Goal: Find specific page/section: Find specific page/section

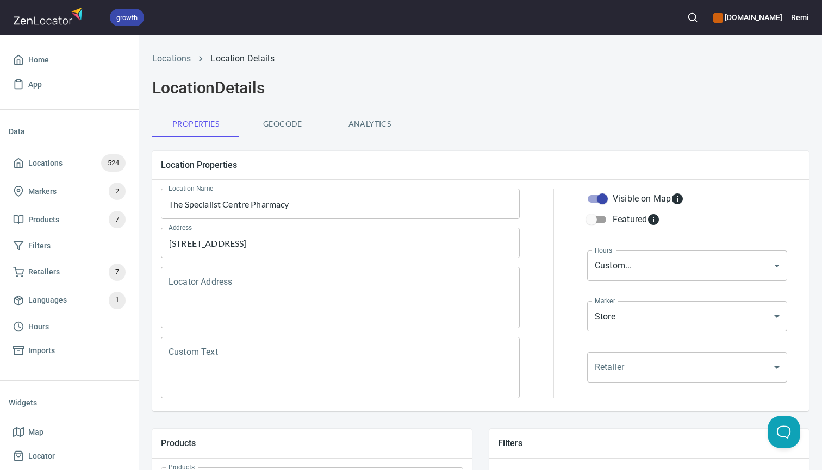
scroll to position [197, 0]
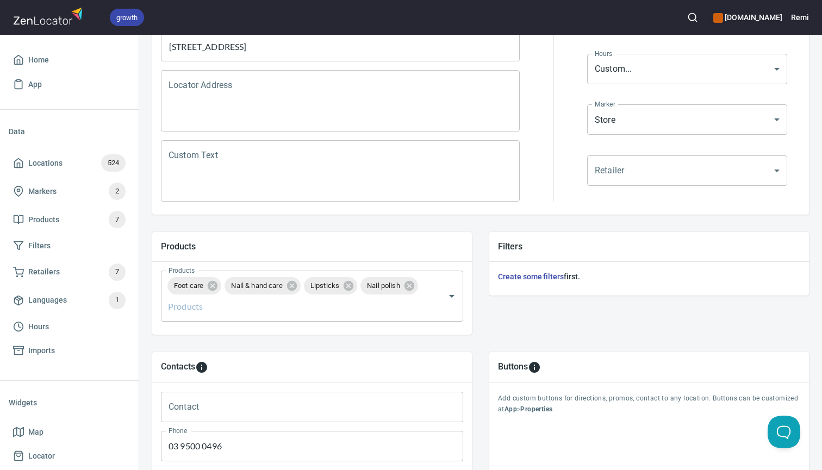
click at [696, 17] on icon "button" at bounding box center [692, 17] width 11 height 11
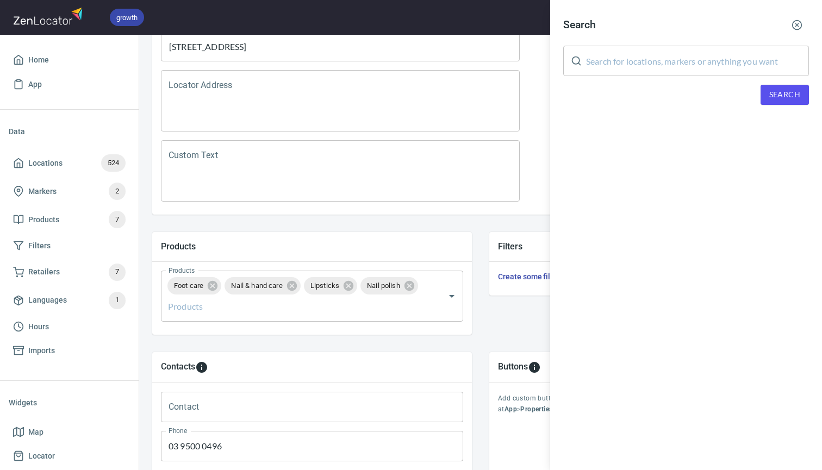
click at [626, 60] on input "text" at bounding box center [697, 61] width 223 height 30
paste input "[PERSON_NAME]"
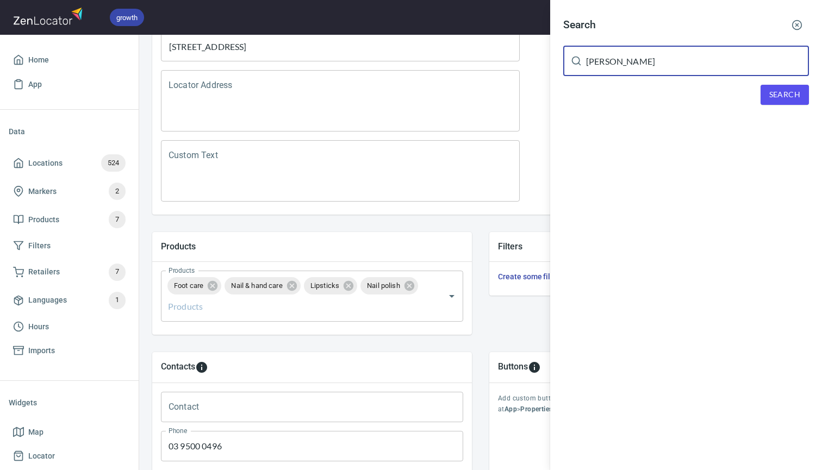
type input "[PERSON_NAME]"
click at [782, 96] on span "Search" at bounding box center [784, 95] width 31 height 14
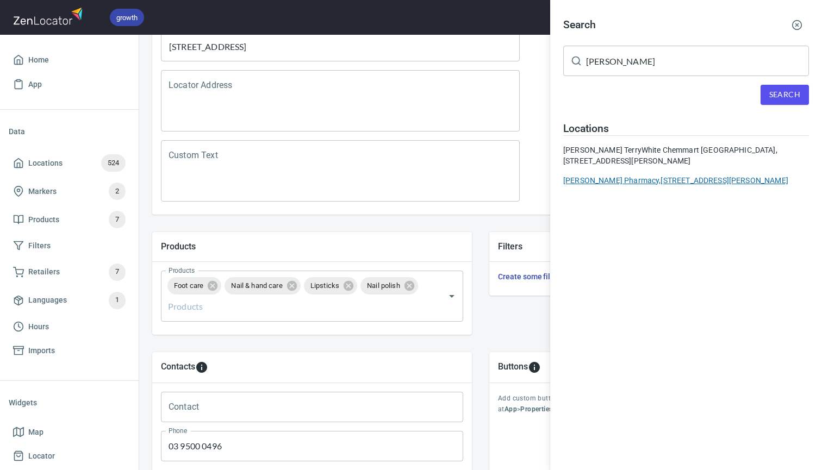
click at [594, 183] on div "Plunkett's Pharmacy, 9/17 Bungan Street, Mona Vale NSW 2103, Australia" at bounding box center [686, 180] width 246 height 11
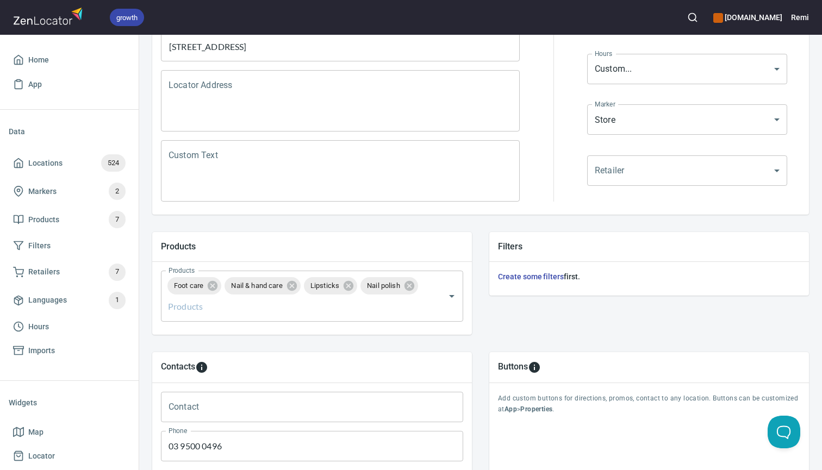
type input "[PERSON_NAME] Pharmacy"
type input "02 9997 4488"
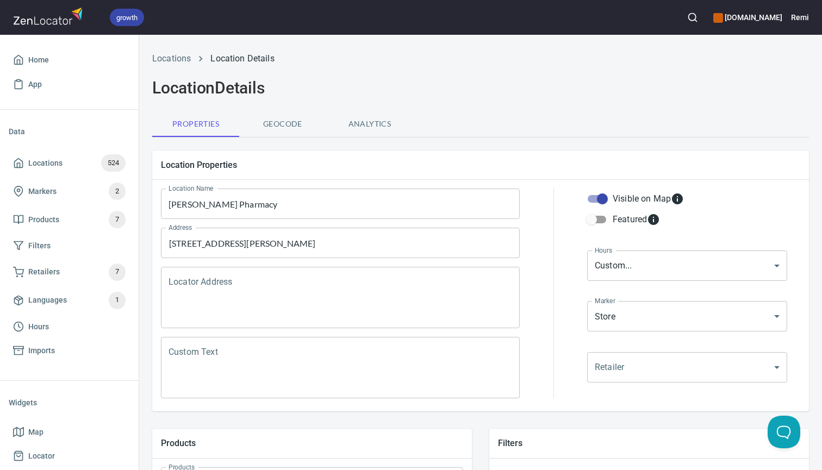
click at [756, 18] on h6 "[DOMAIN_NAME]" at bounding box center [747, 17] width 69 height 12
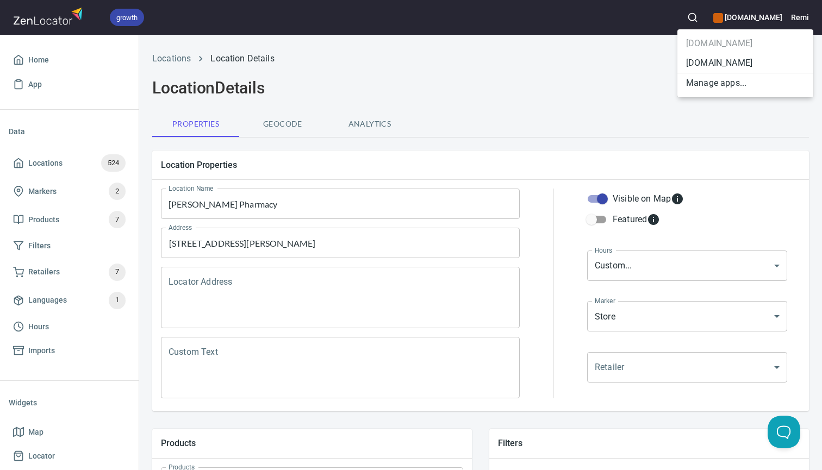
click at [707, 63] on li "[DOMAIN_NAME]" at bounding box center [745, 63] width 136 height 20
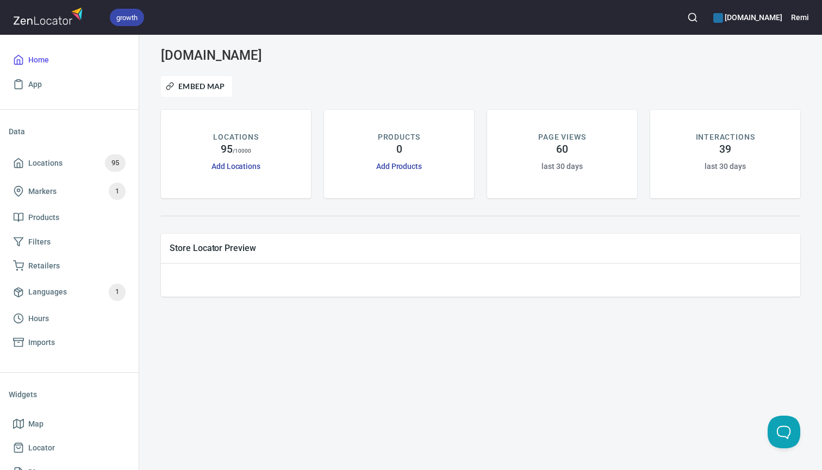
click at [691, 21] on icon "button" at bounding box center [692, 17] width 11 height 11
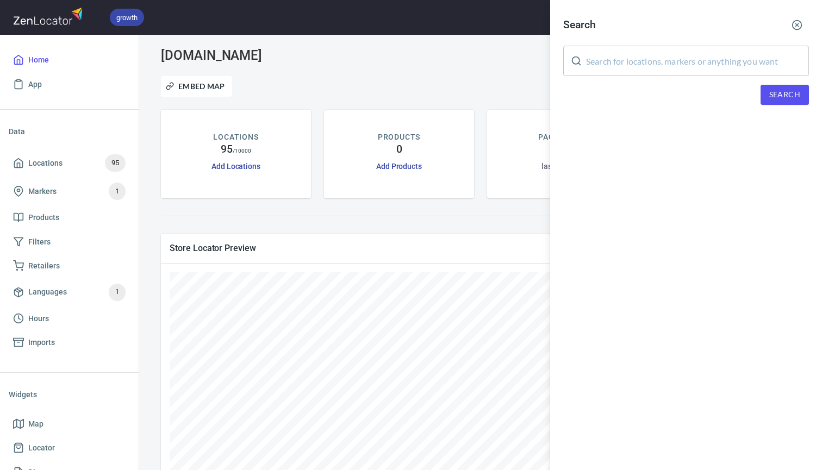
click at [676, 66] on input "text" at bounding box center [697, 61] width 223 height 30
paste input "[PERSON_NAME]"
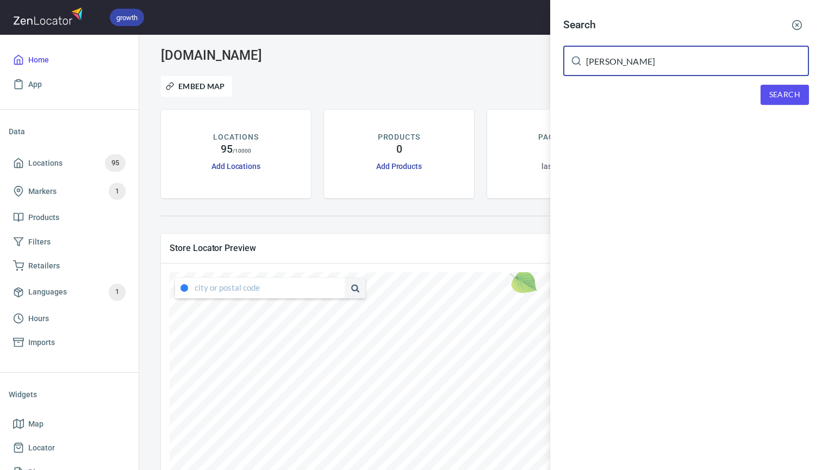
type input "[PERSON_NAME]"
click at [794, 94] on span "Search" at bounding box center [784, 95] width 31 height 14
